Goal: Information Seeking & Learning: Learn about a topic

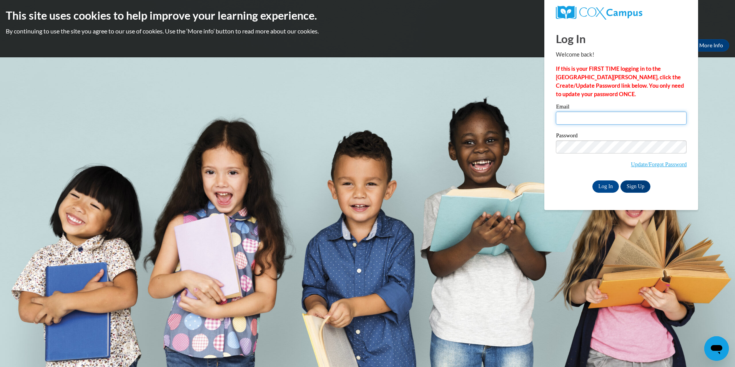
click at [583, 120] on input "Email" at bounding box center [621, 118] width 131 height 13
type input "aelmi@student.clayton.edu"
click at [593, 180] on input "Log In" at bounding box center [606, 186] width 27 height 12
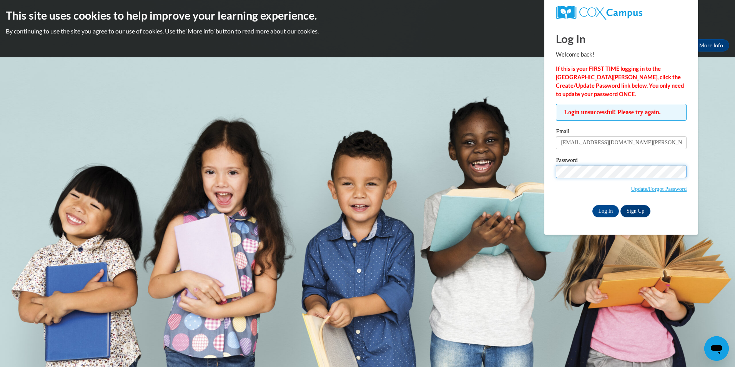
click at [593, 205] on input "Log In" at bounding box center [606, 211] width 27 height 12
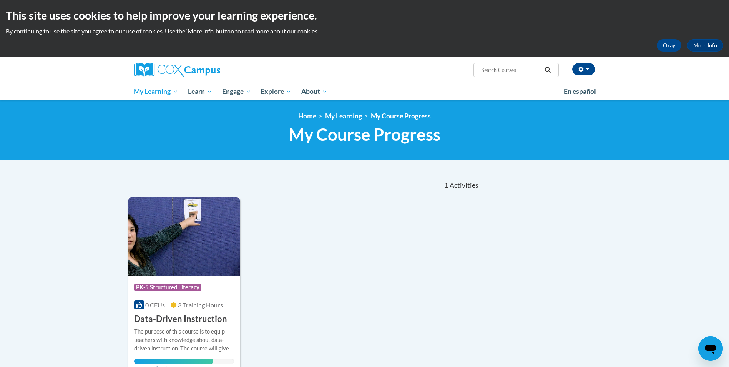
click at [188, 318] on h3 "Data-Driven Instruction" at bounding box center [180, 319] width 93 height 12
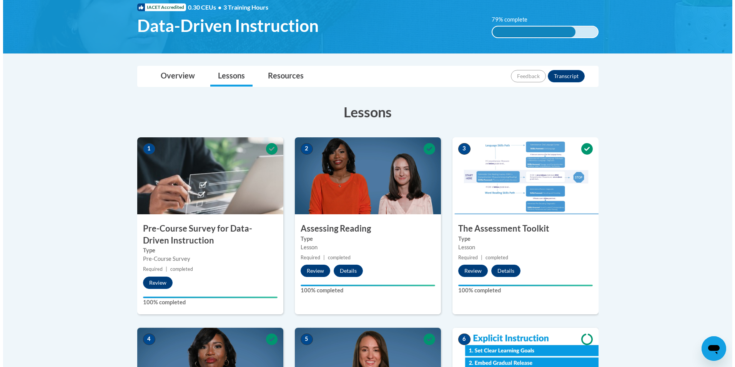
scroll to position [154, 0]
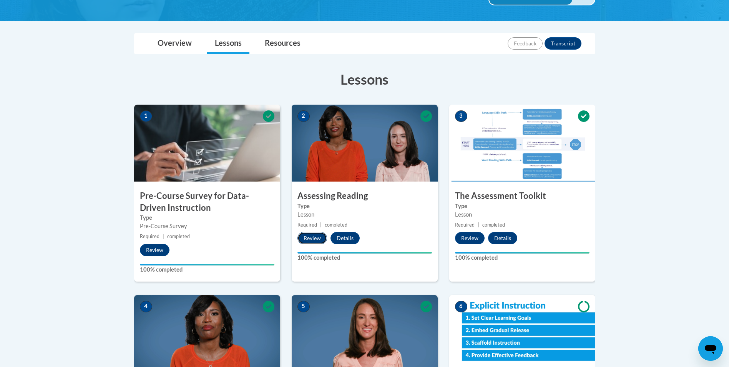
click at [320, 240] on button "Review" at bounding box center [313, 238] width 30 height 12
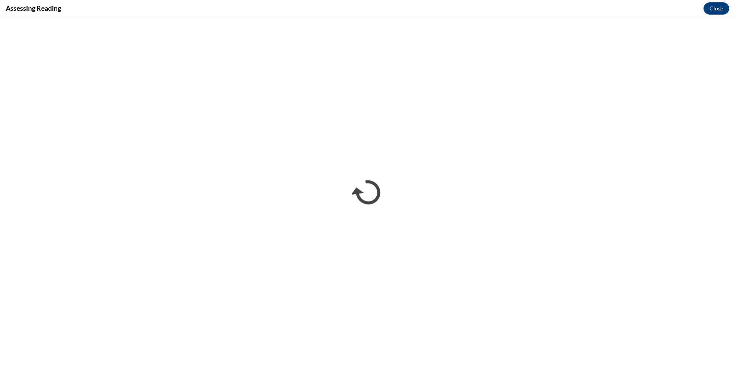
scroll to position [0, 0]
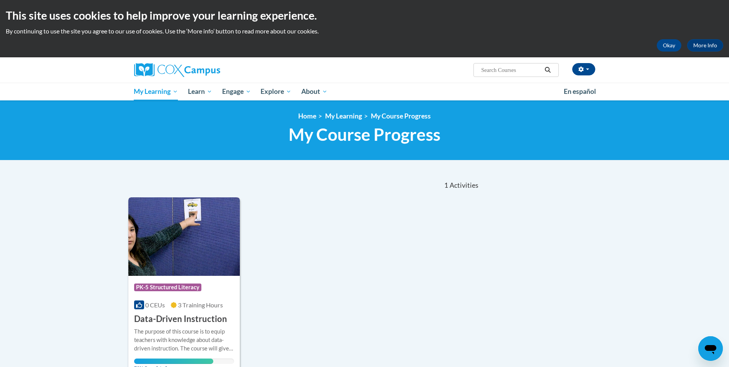
click at [156, 323] on h3 "Data-Driven Instruction" at bounding box center [180, 319] width 93 height 12
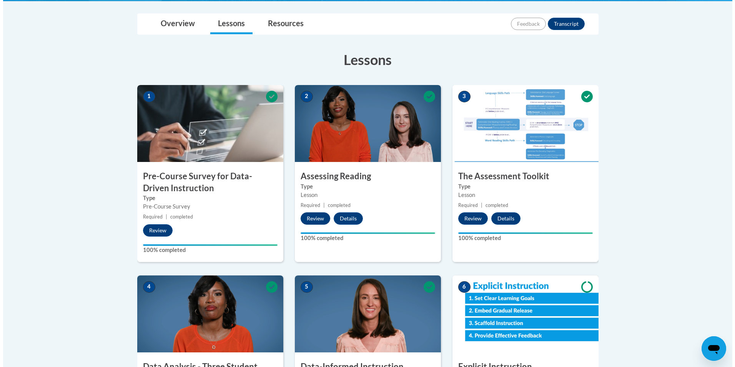
scroll to position [231, 0]
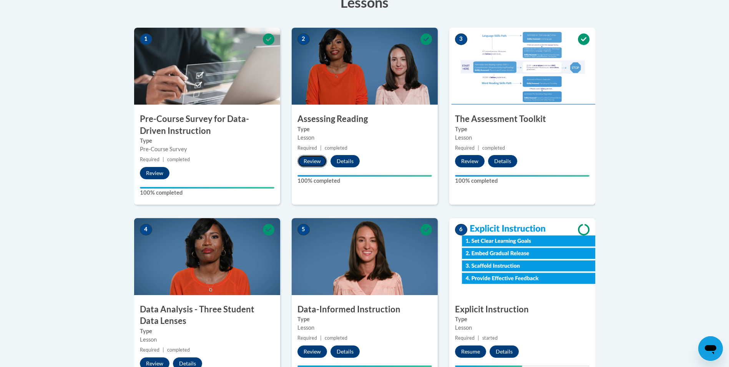
click at [315, 162] on button "Review" at bounding box center [313, 161] width 30 height 12
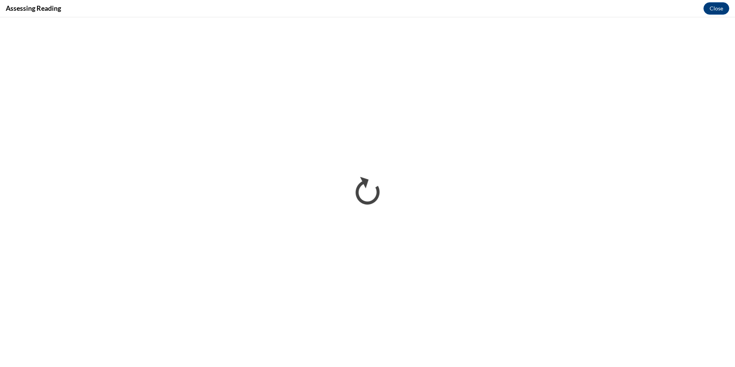
scroll to position [0, 0]
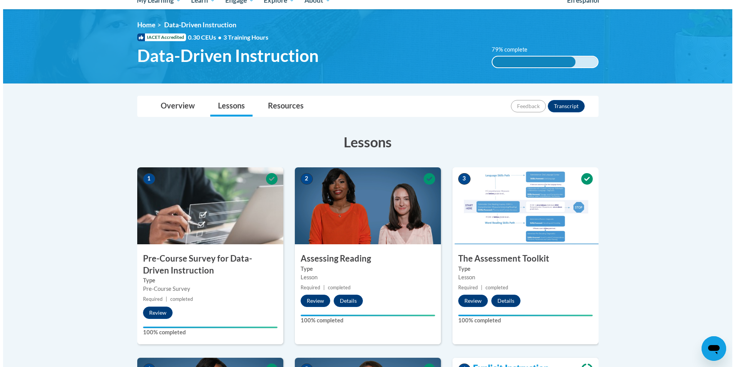
scroll to position [115, 0]
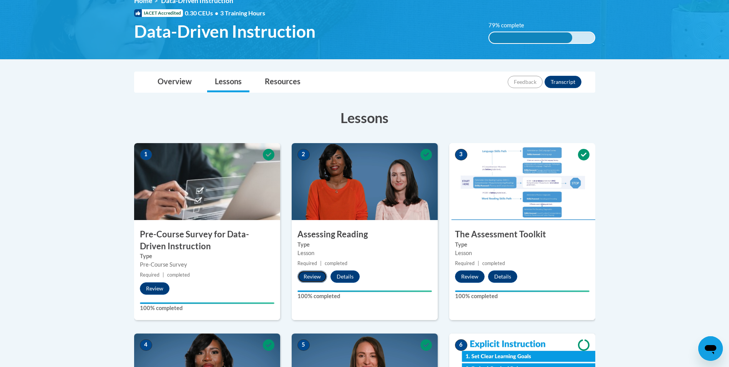
click at [313, 275] on button "Review" at bounding box center [313, 276] width 30 height 12
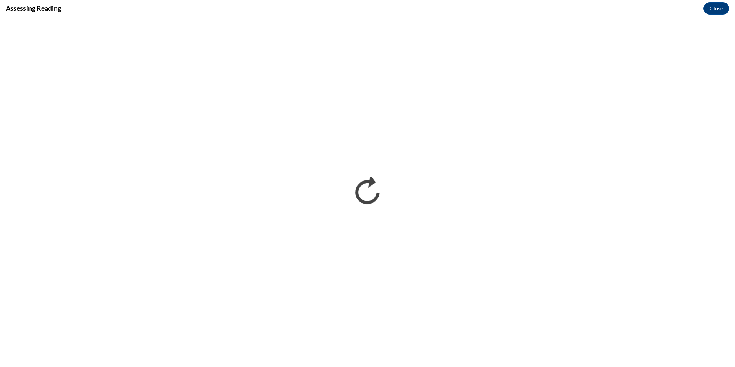
scroll to position [0, 0]
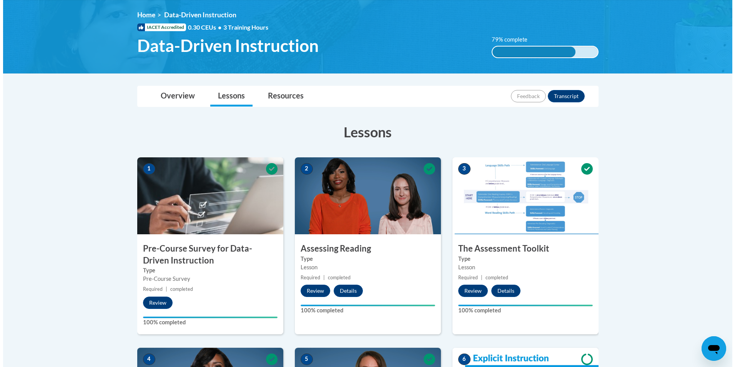
scroll to position [154, 0]
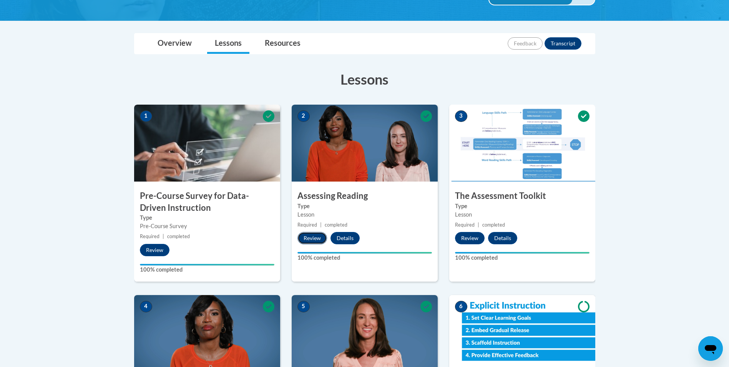
click at [312, 237] on button "Review" at bounding box center [313, 238] width 30 height 12
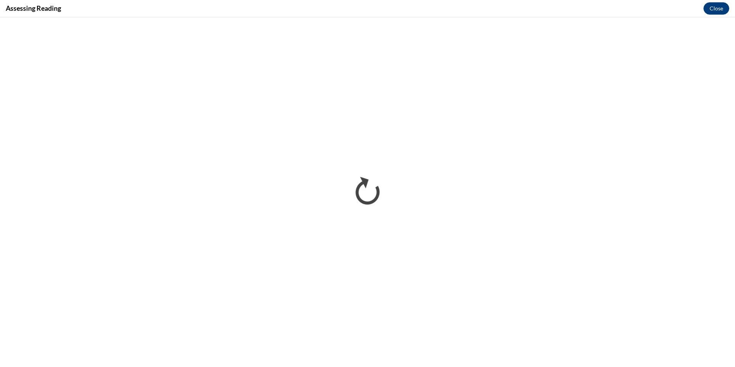
scroll to position [115, 0]
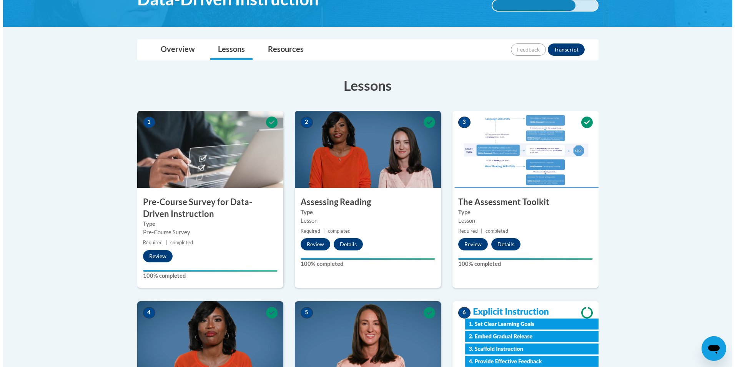
scroll to position [154, 0]
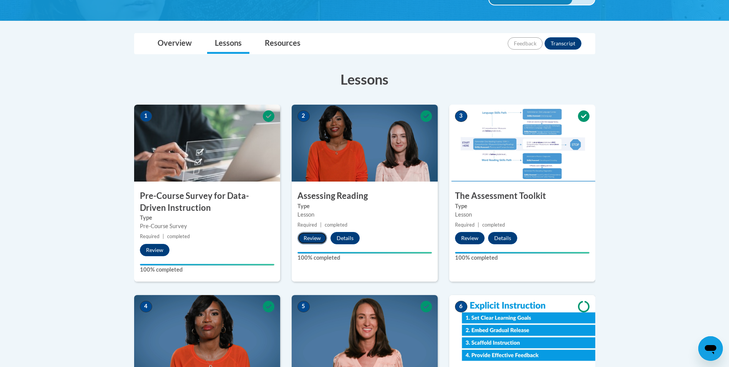
click at [309, 237] on button "Review" at bounding box center [313, 238] width 30 height 12
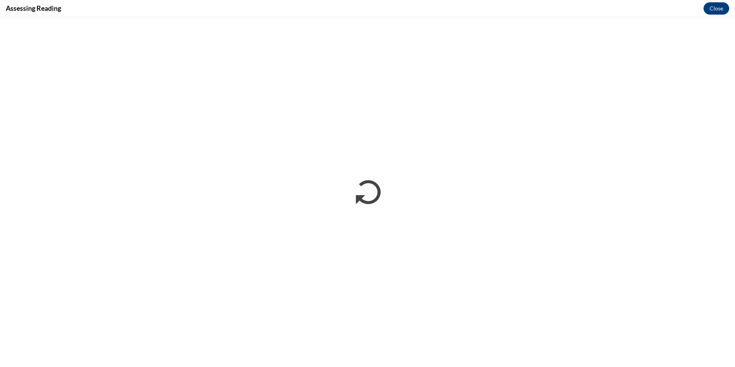
scroll to position [0, 0]
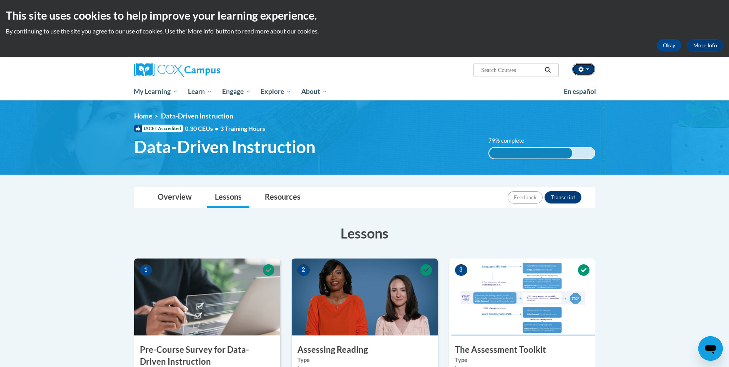
click at [585, 68] on button "button" at bounding box center [584, 69] width 23 height 12
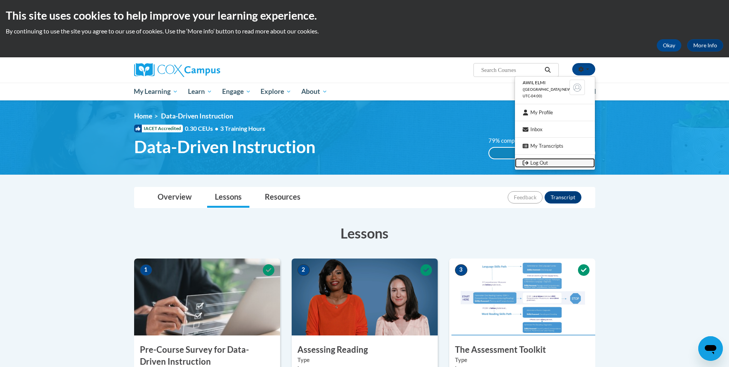
click at [536, 162] on link "Log Out" at bounding box center [555, 163] width 80 height 10
